Goal: Check status: Check status

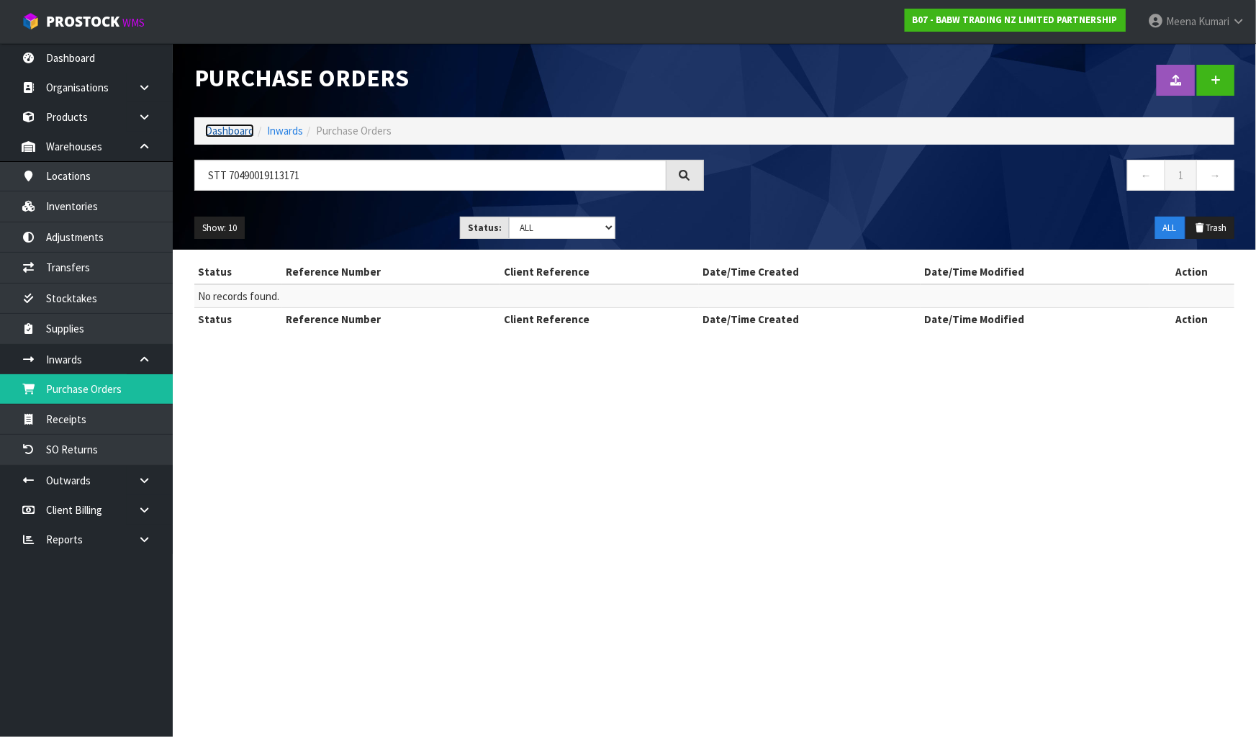
click at [237, 132] on link "Dashboard" at bounding box center [229, 131] width 49 height 14
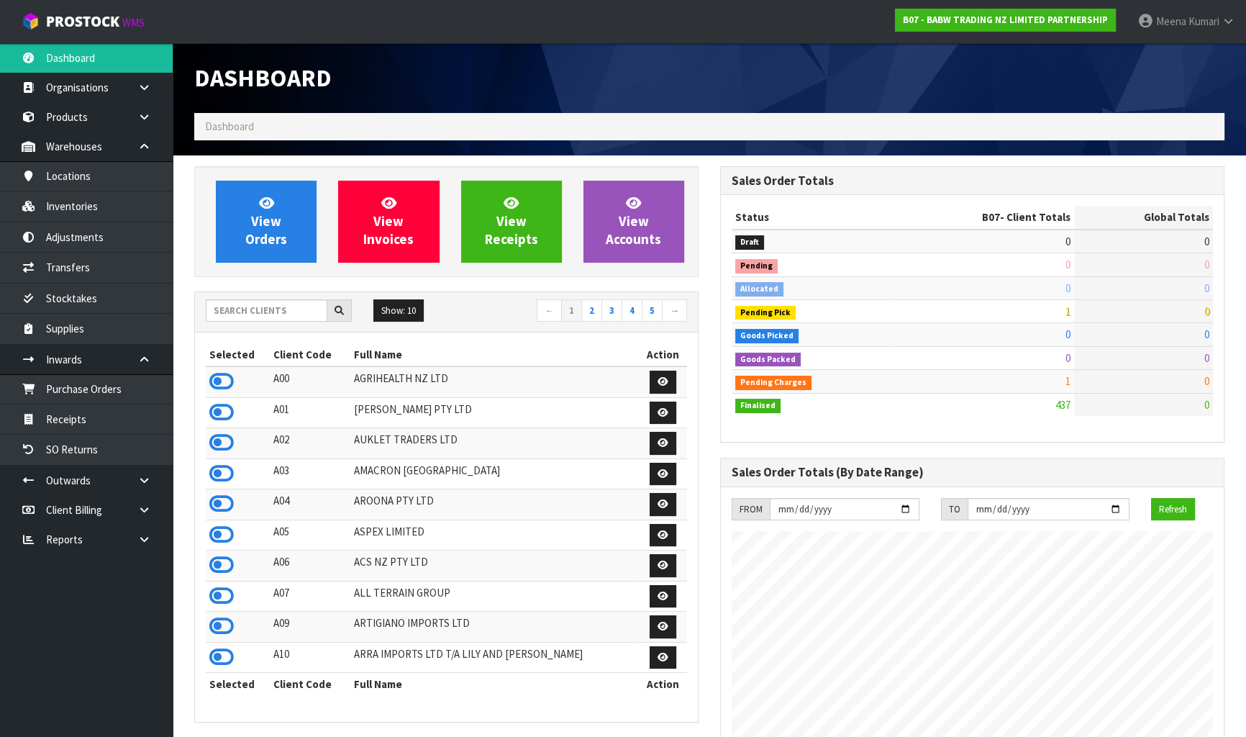
scroll to position [1088, 525]
click at [251, 315] on input "text" at bounding box center [267, 310] width 122 height 22
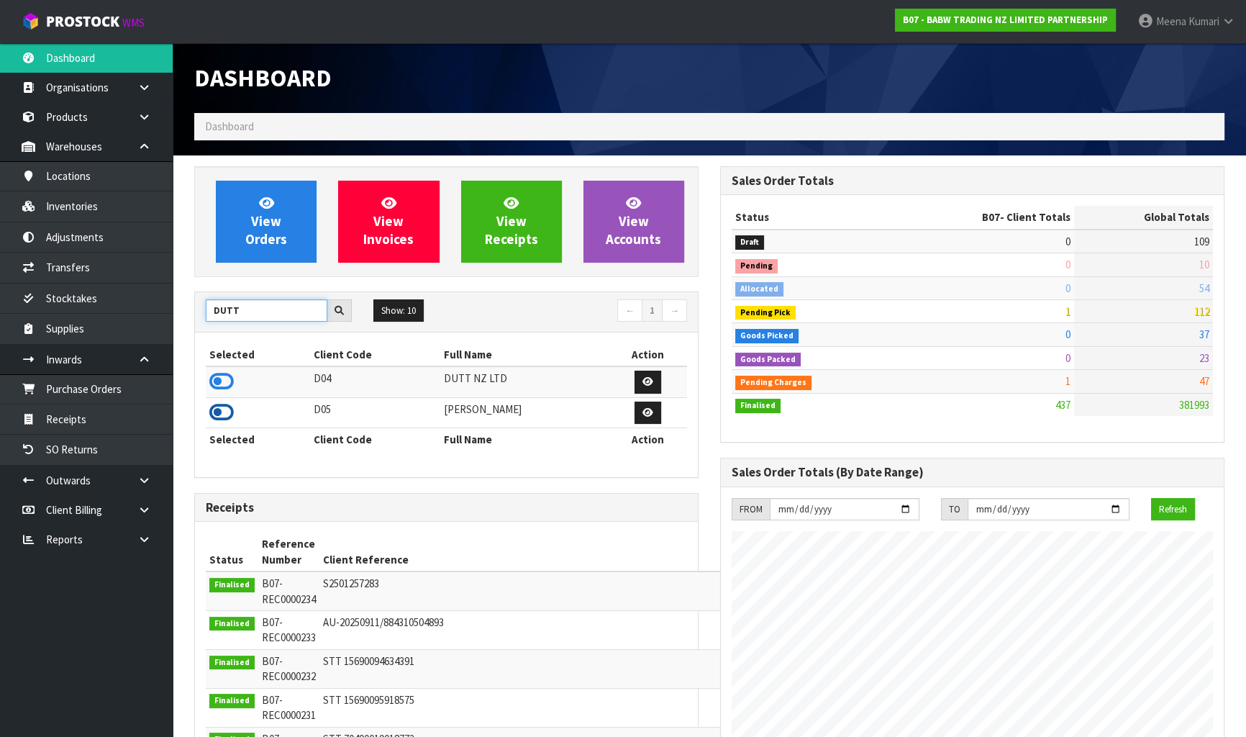
type input "DUTT"
click at [223, 410] on icon at bounding box center [221, 413] width 24 height 22
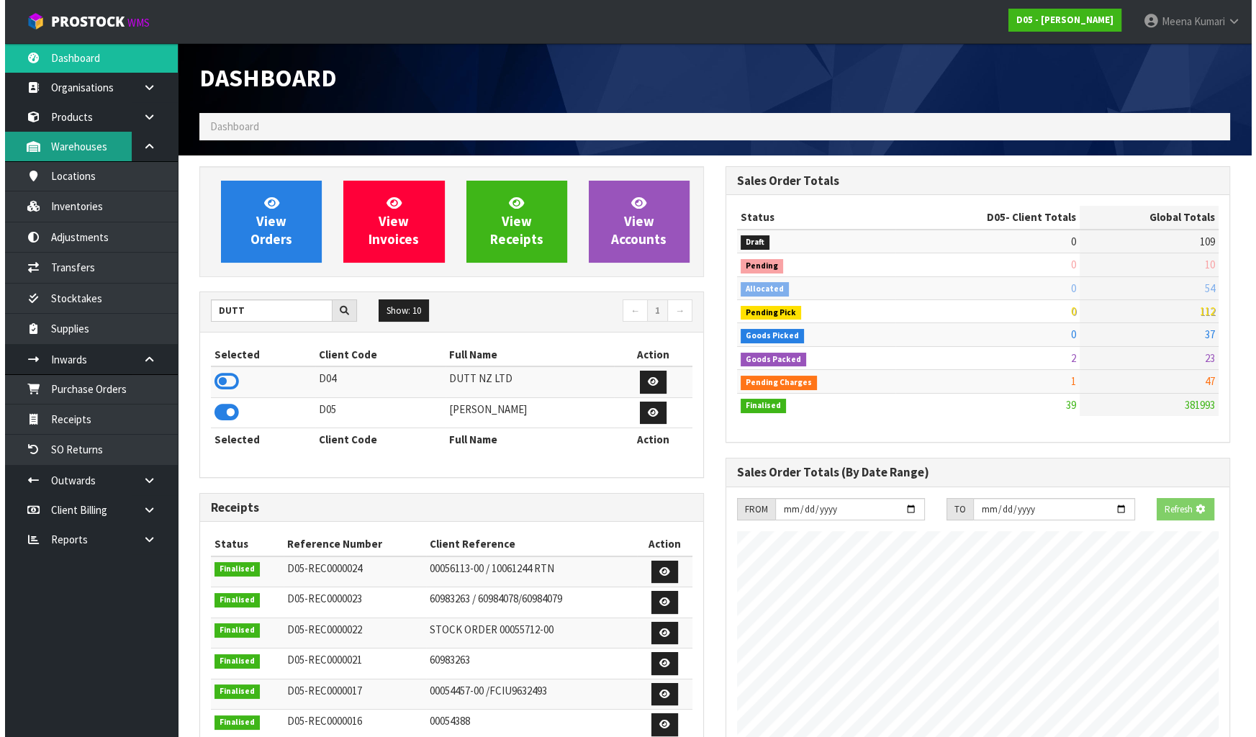
scroll to position [1072, 525]
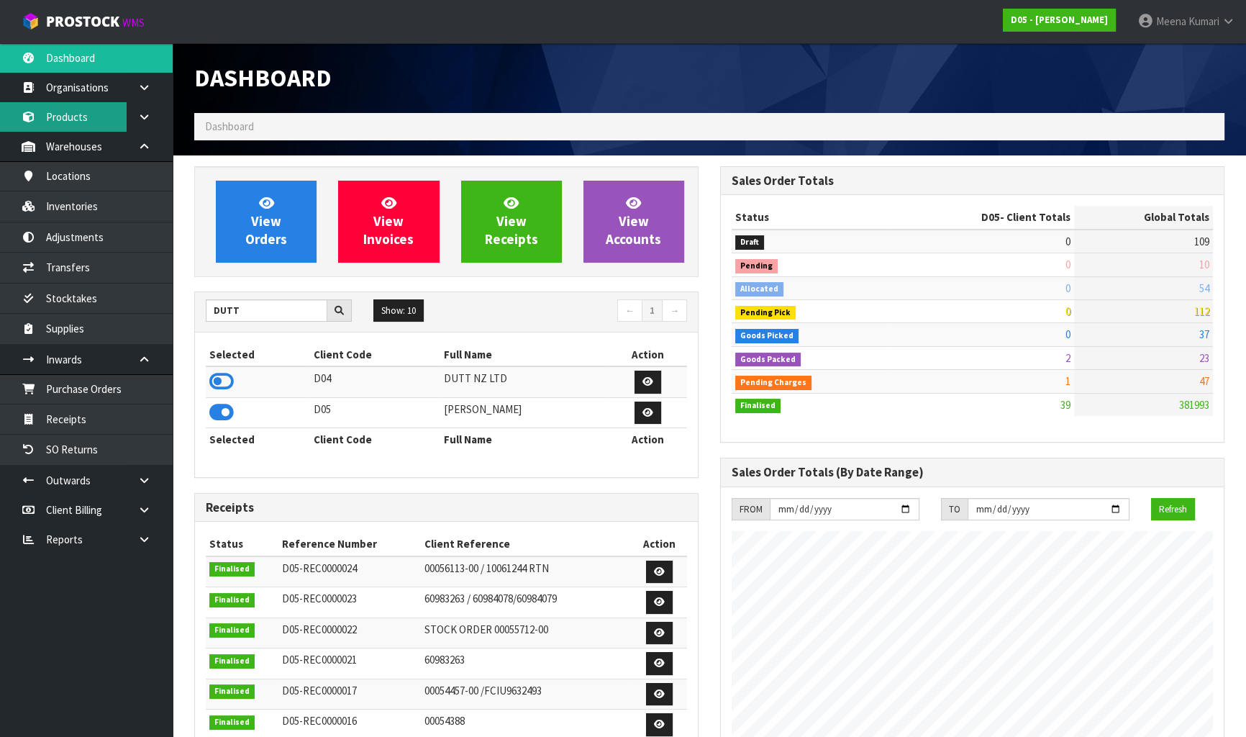
click at [94, 112] on link "Products" at bounding box center [86, 117] width 173 height 30
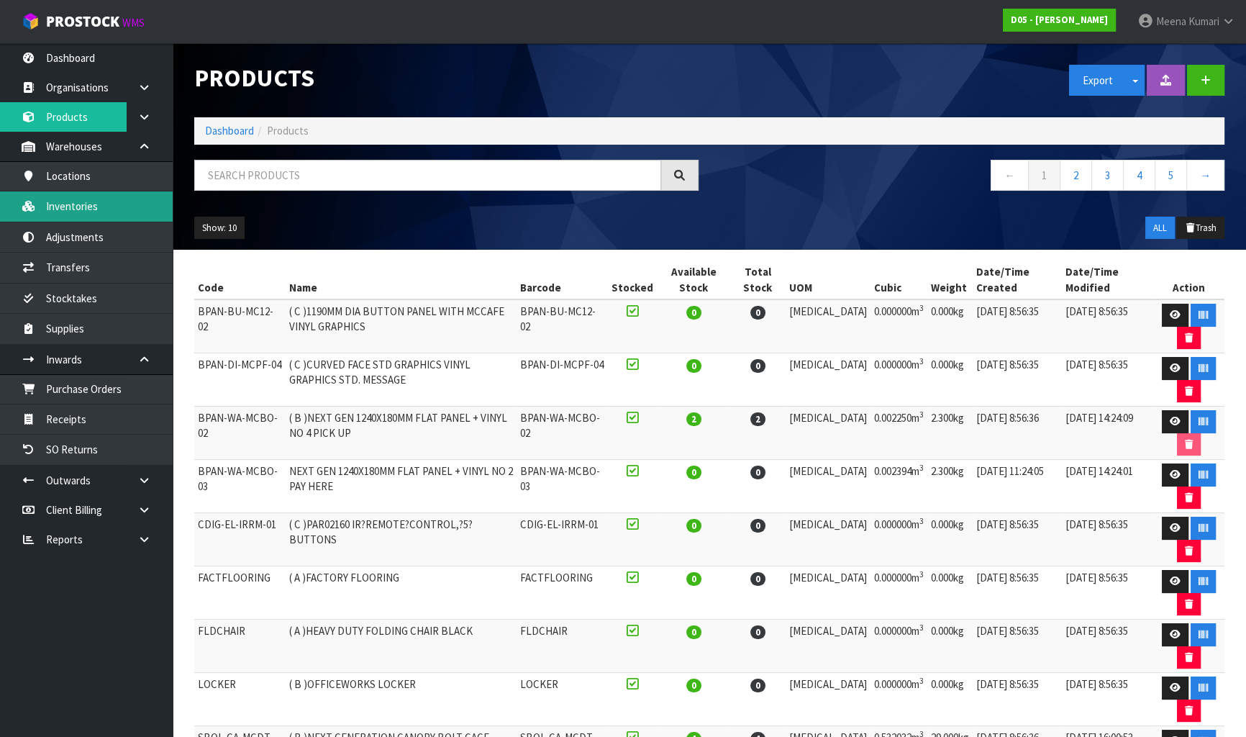
click at [91, 205] on link "Inventories" at bounding box center [86, 206] width 173 height 30
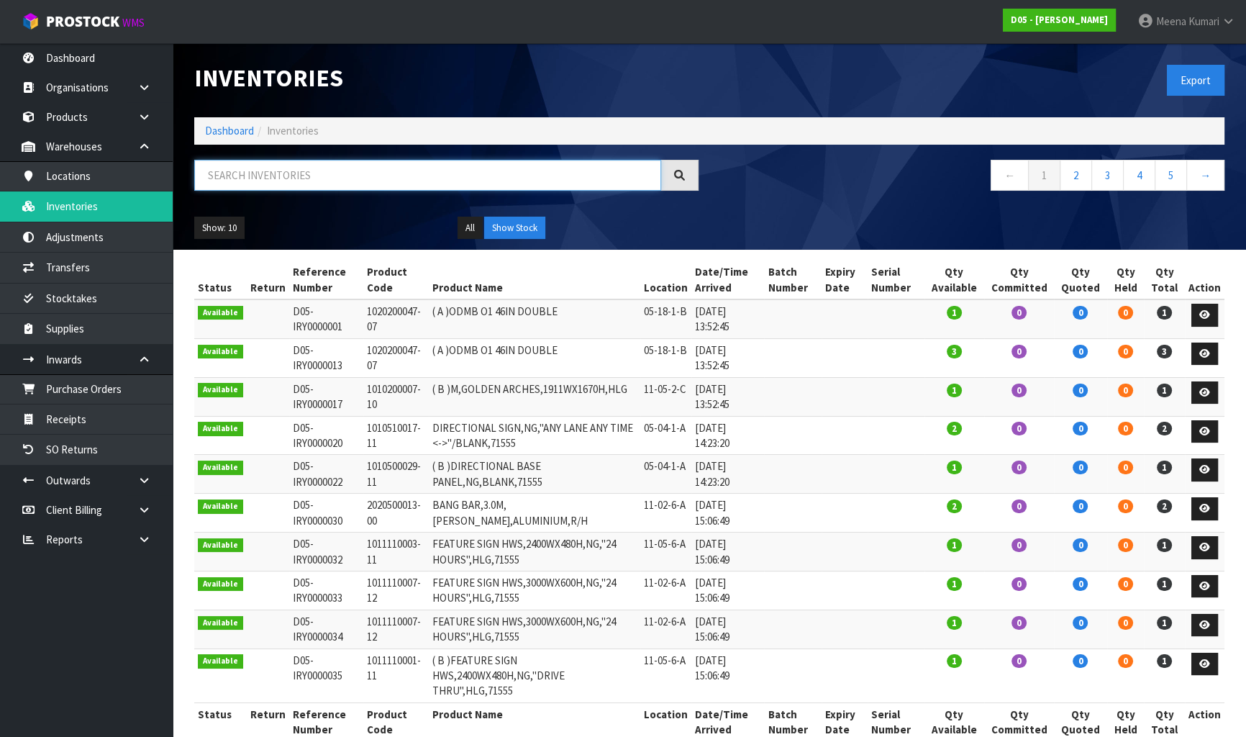
click at [196, 169] on input "text" at bounding box center [427, 175] width 467 height 31
paste input "2040100211-00"
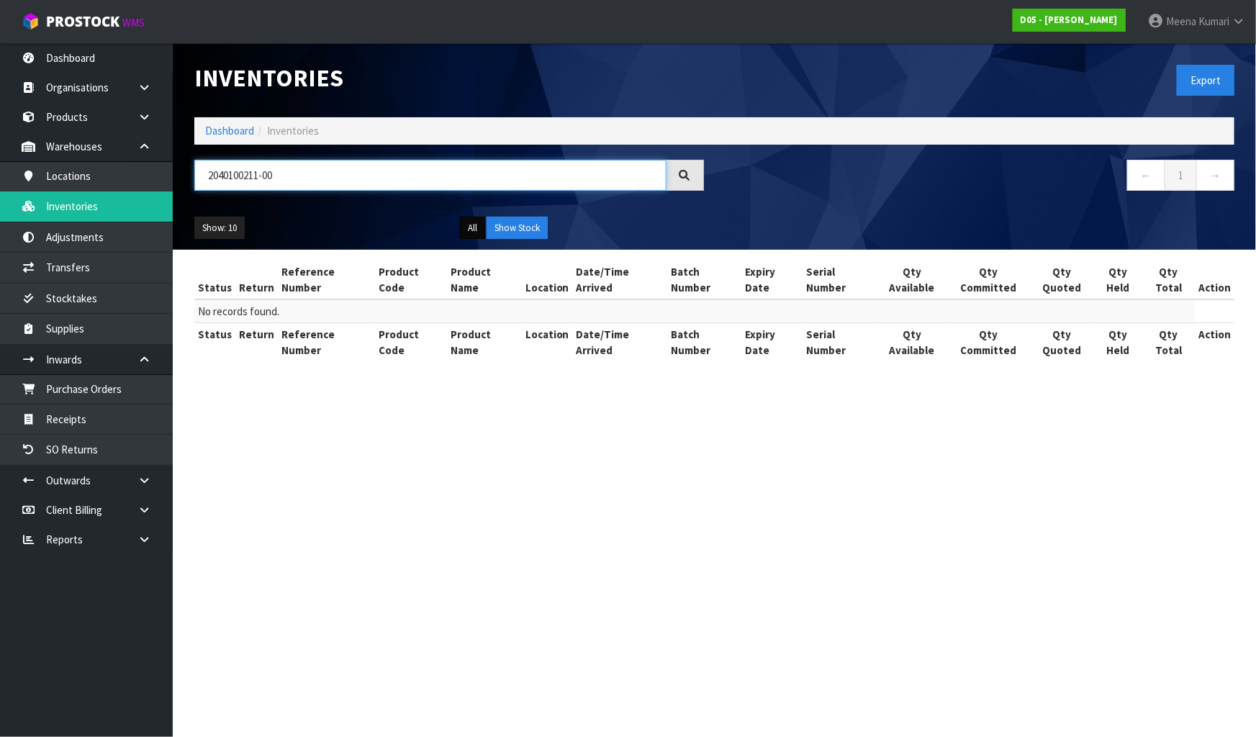
type input "2040100211-00"
click at [481, 227] on button "All" at bounding box center [472, 228] width 25 height 23
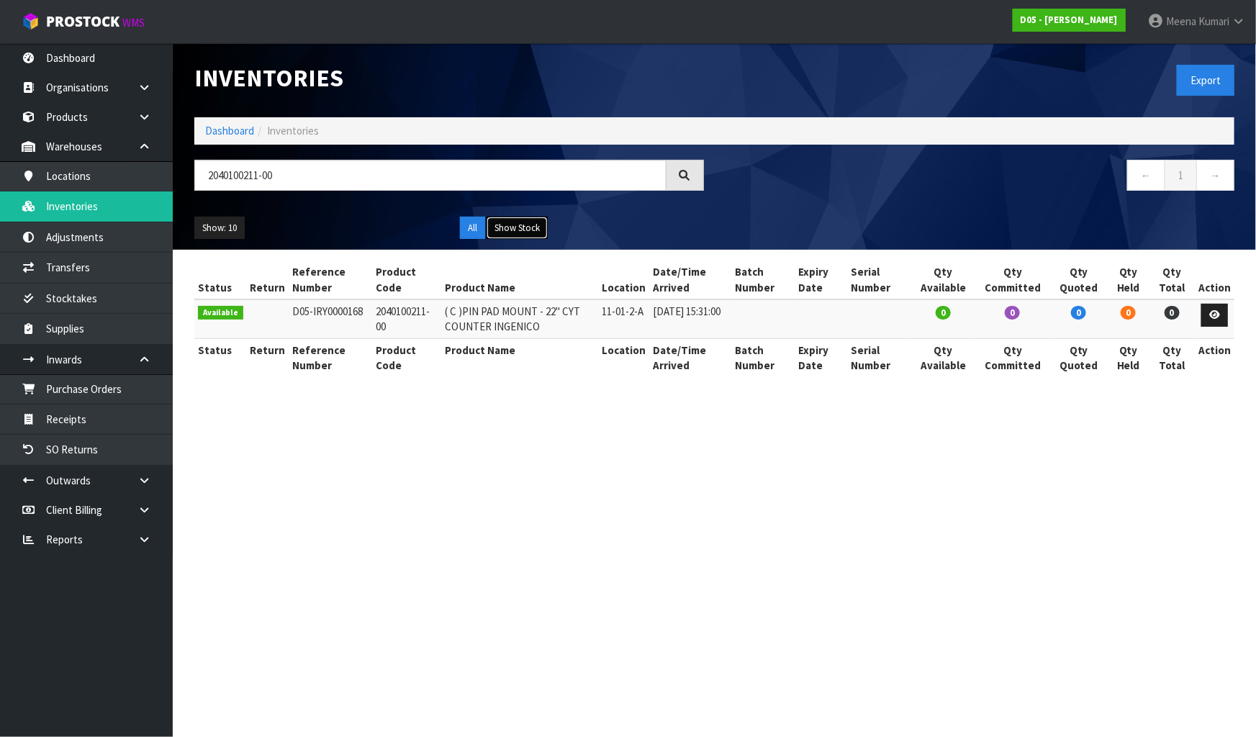
click at [521, 223] on button "Show Stock" at bounding box center [516, 228] width 61 height 23
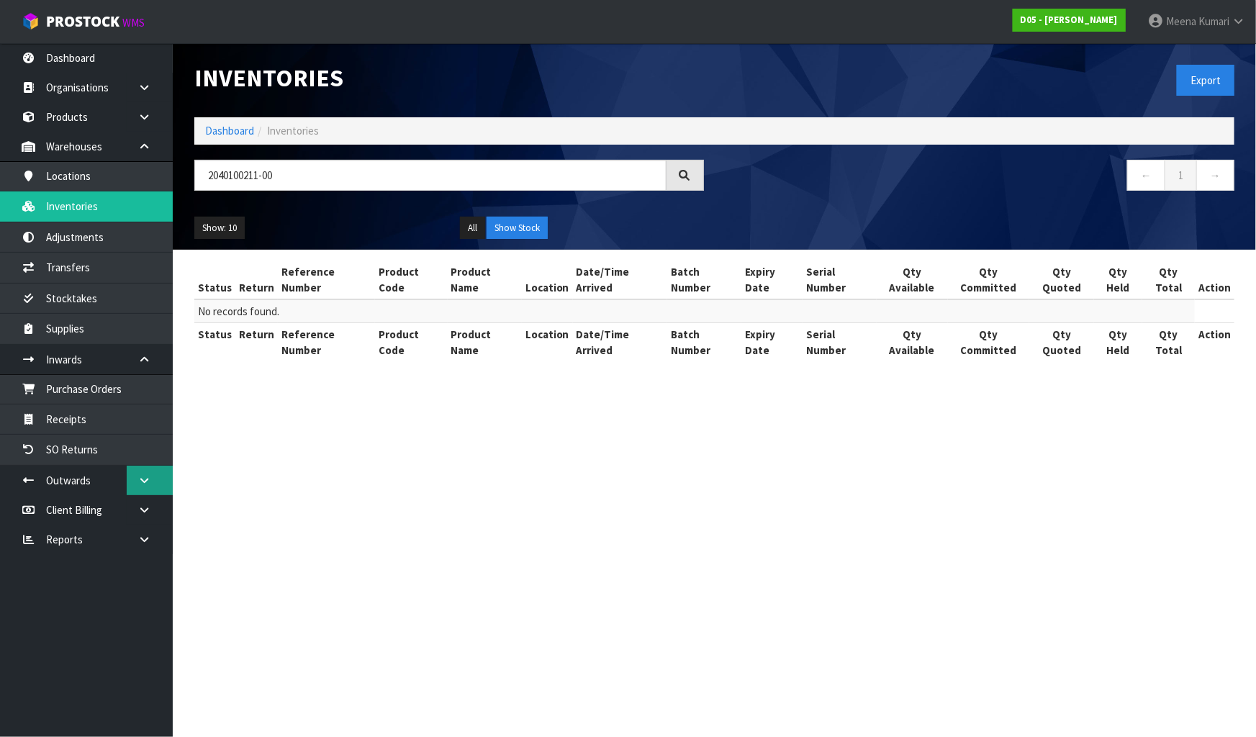
click at [153, 490] on link at bounding box center [150, 481] width 46 height 30
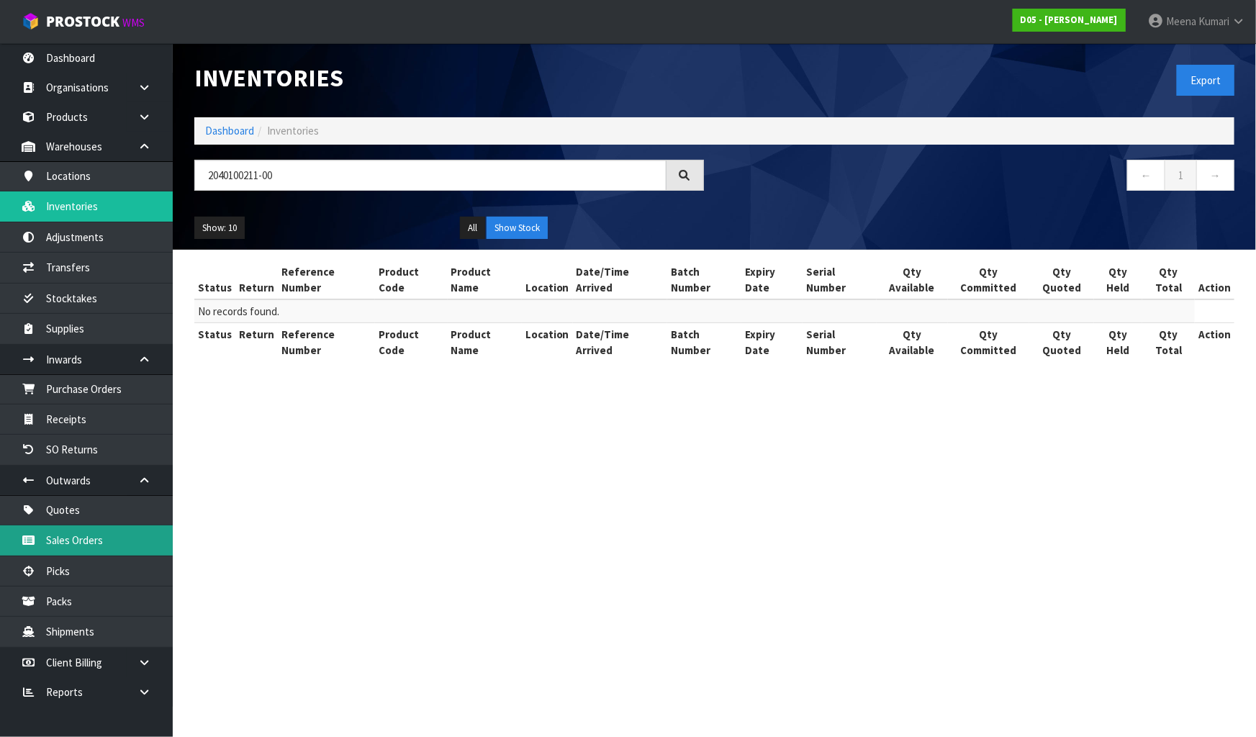
click at [147, 532] on link "Sales Orders" at bounding box center [86, 540] width 173 height 30
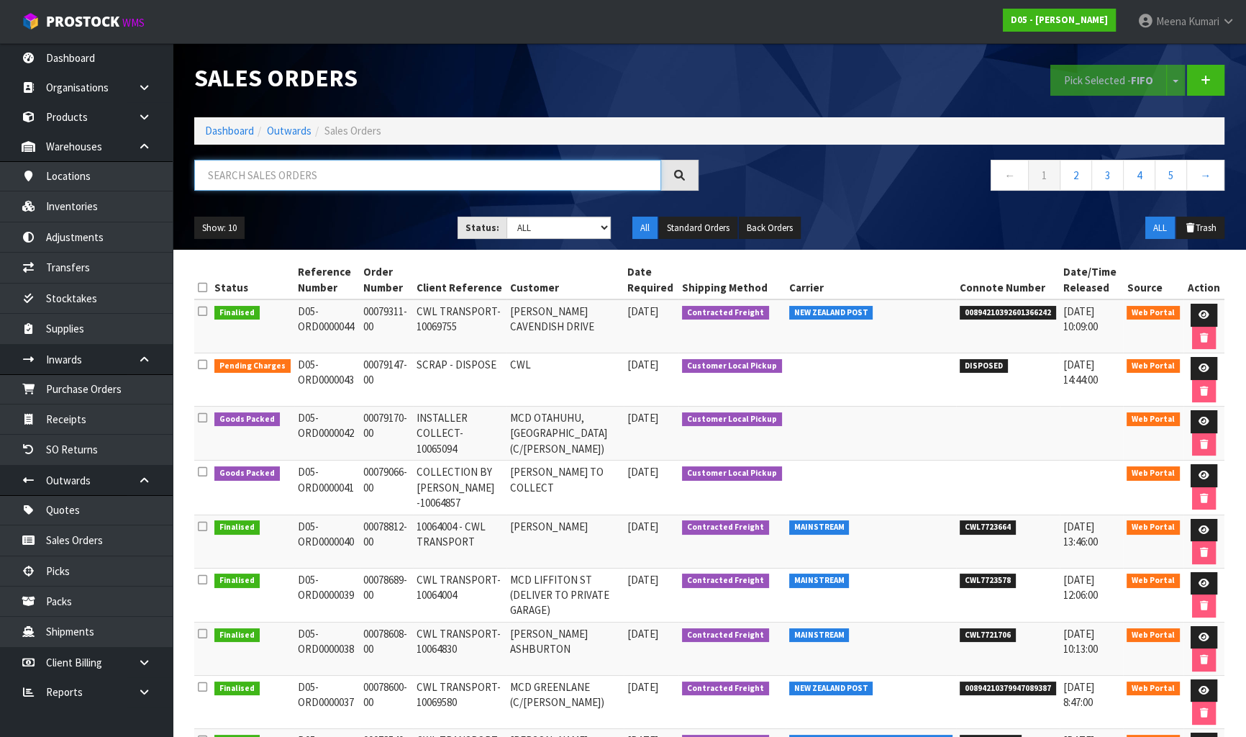
click at [421, 179] on input "text" at bounding box center [427, 175] width 467 height 31
paste input "2040100211-00"
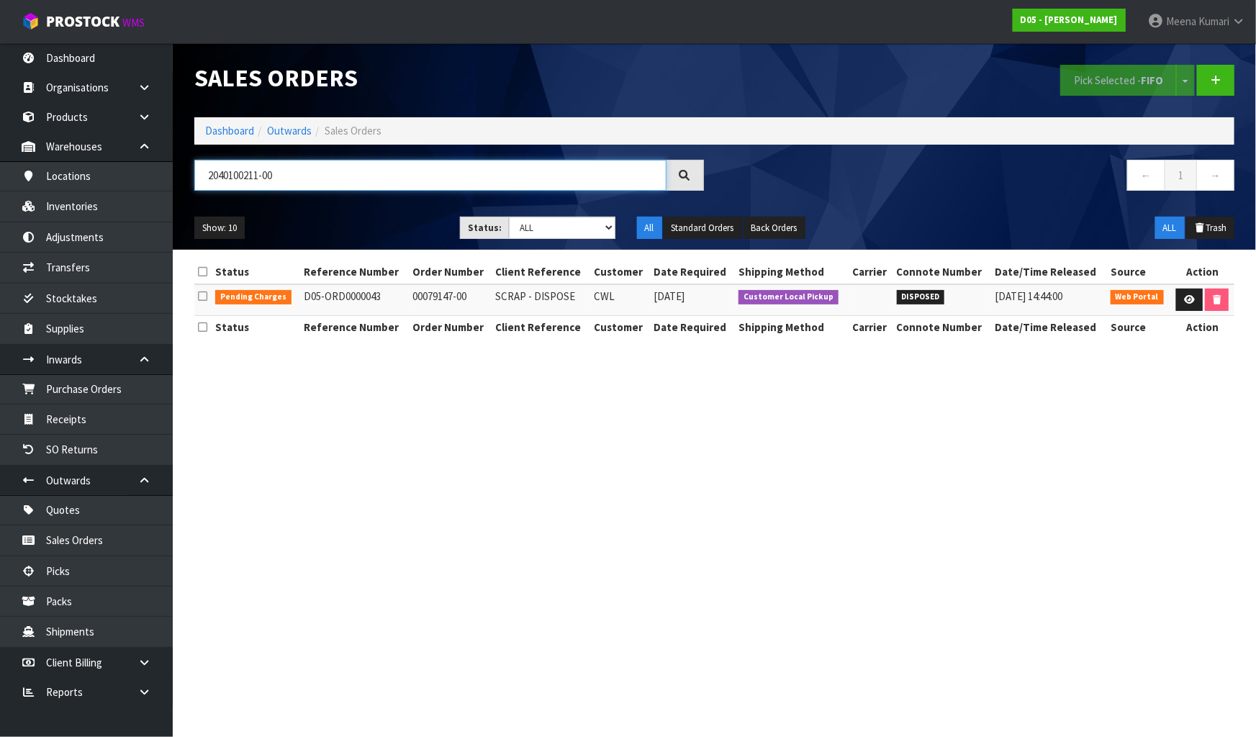
type input "2040100211-00"
click at [150, 690] on icon at bounding box center [144, 691] width 14 height 11
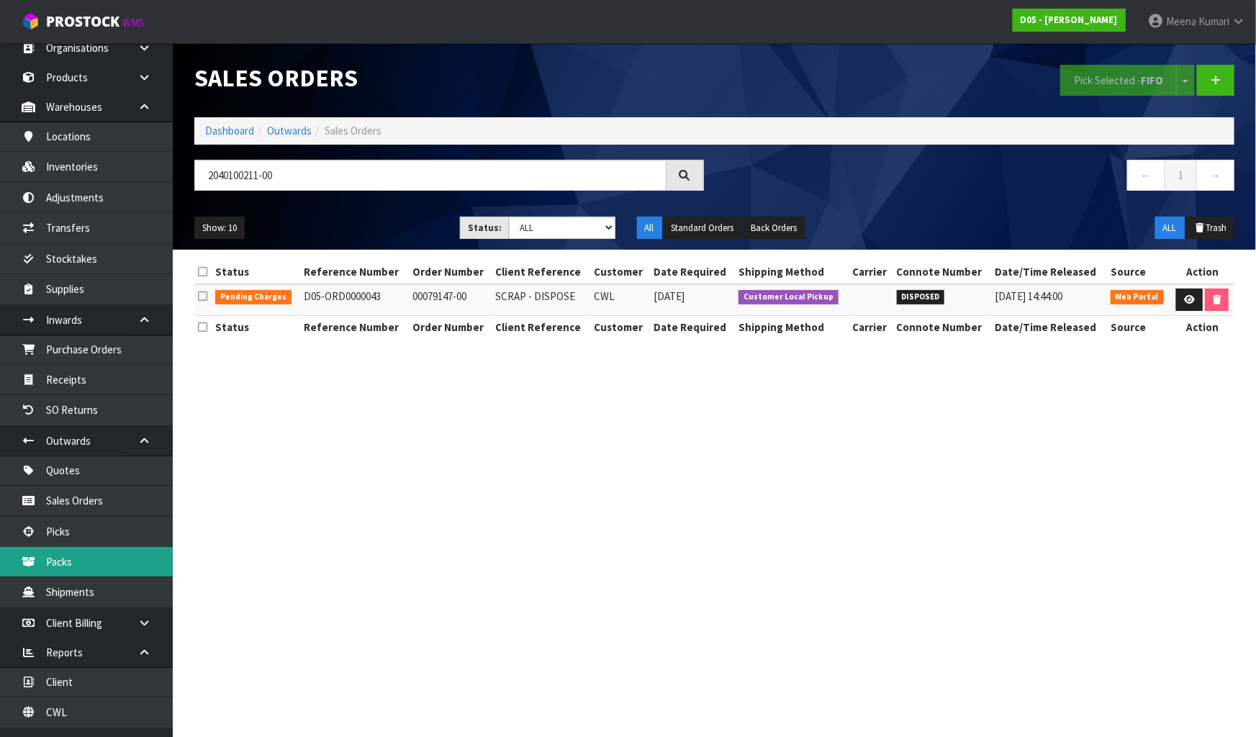
scroll to position [58, 0]
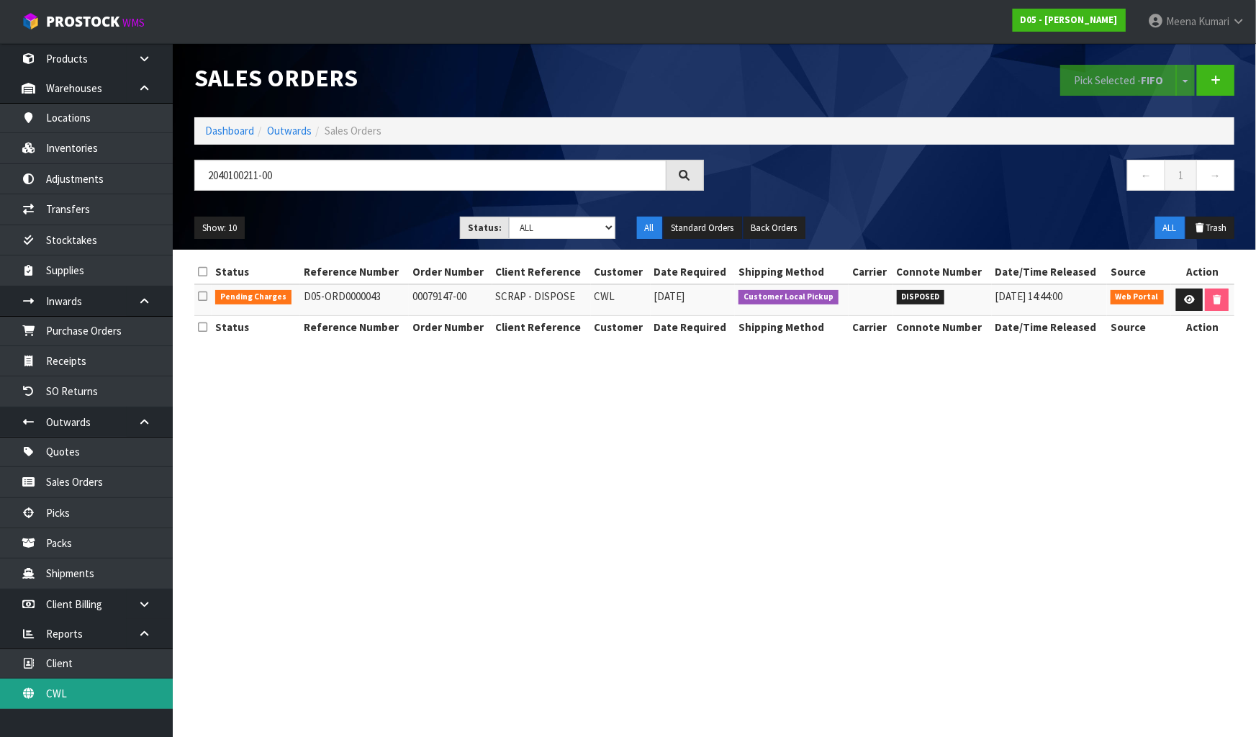
click at [141, 689] on link "CWL" at bounding box center [86, 694] width 173 height 30
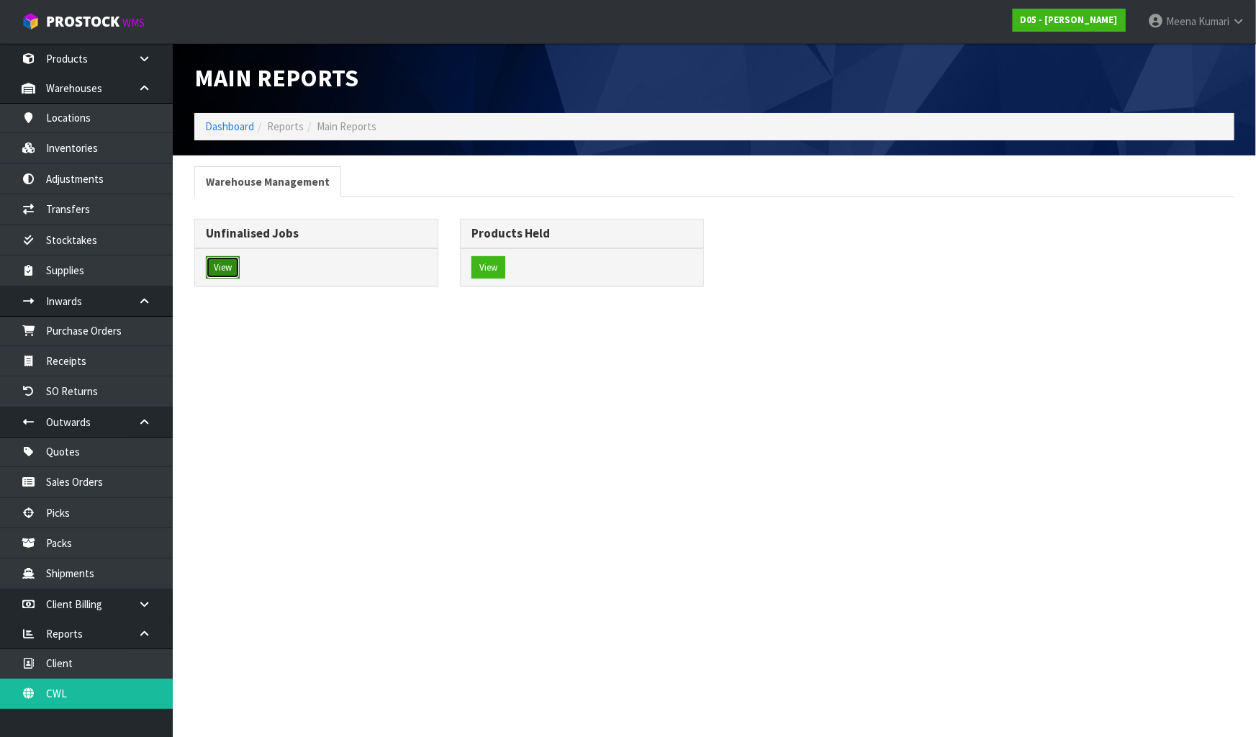
click at [232, 264] on button "View" at bounding box center [223, 267] width 34 height 23
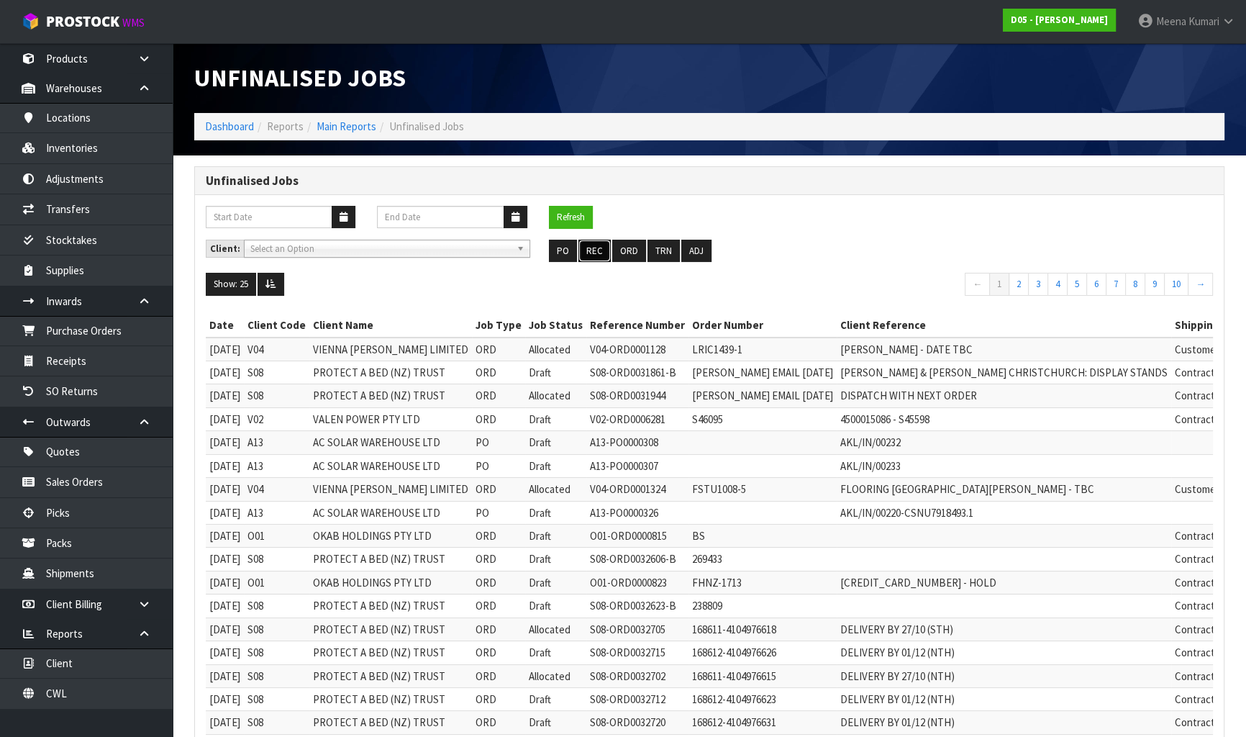
click at [597, 252] on button "REC" at bounding box center [595, 251] width 32 height 23
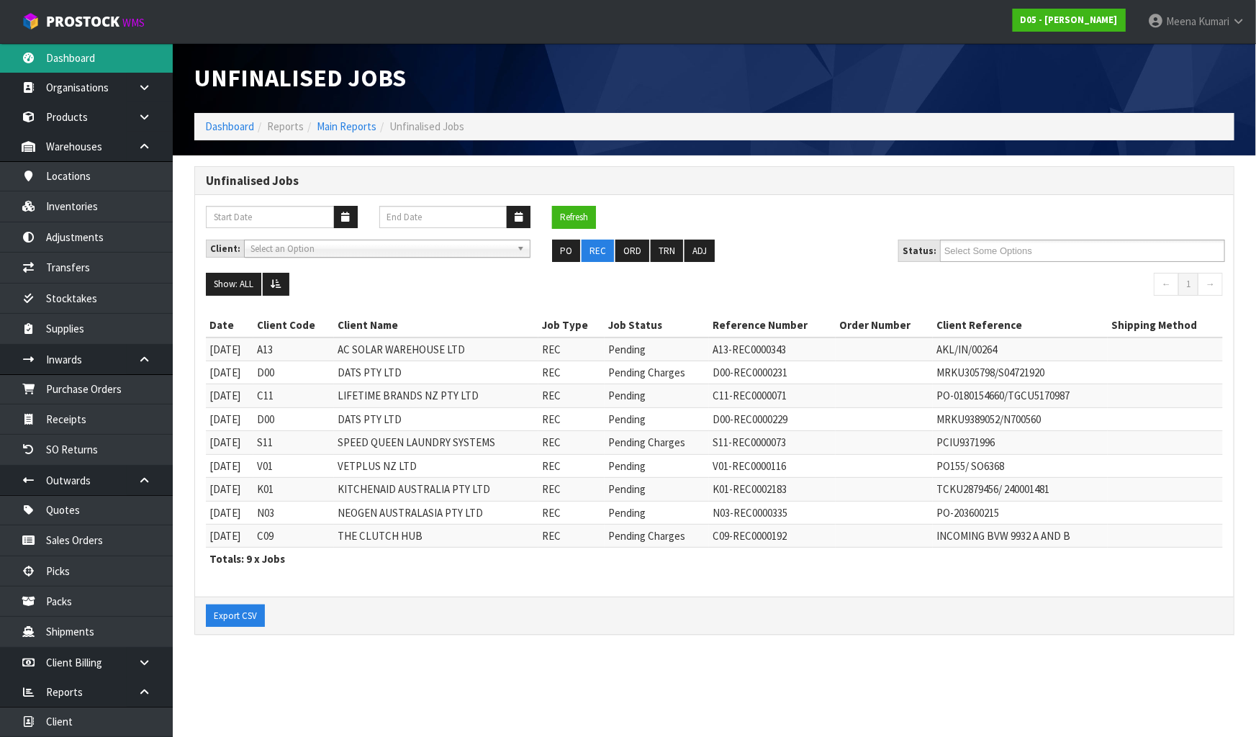
click at [74, 60] on link "Dashboard" at bounding box center [86, 58] width 173 height 30
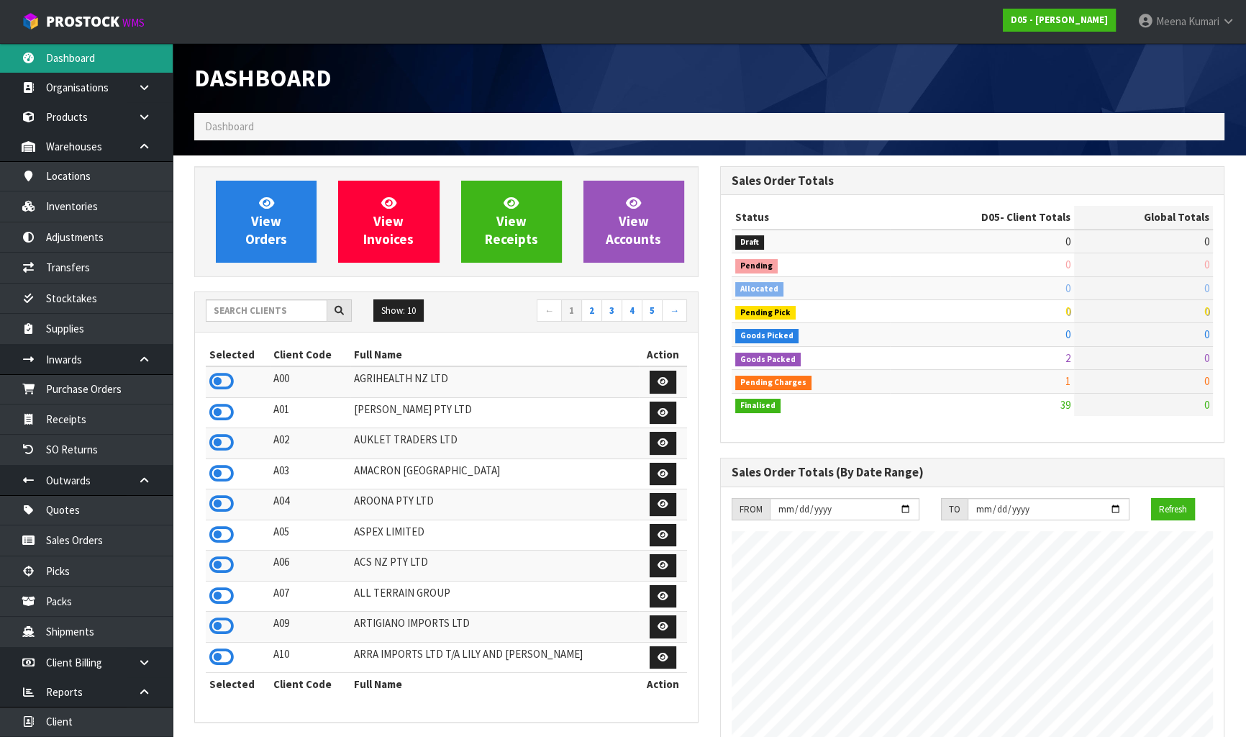
scroll to position [1072, 525]
